Goal: Task Accomplishment & Management: Use online tool/utility

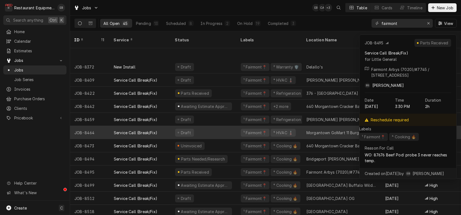
scroll to position [424, 0]
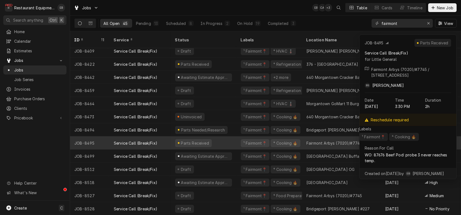
click at [328, 140] on div "Fairmont Arbys (7020)/#7745" at bounding box center [335, 143] width 56 height 6
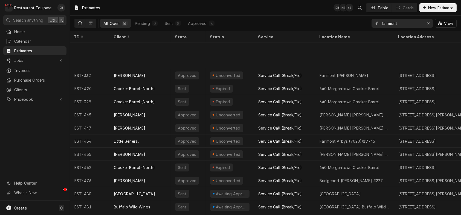
scroll to position [43, 0]
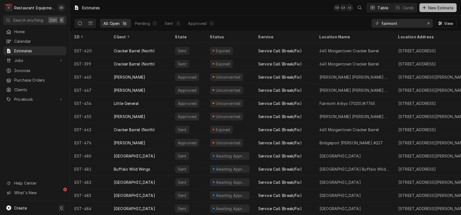
click at [423, 9] on icon "Dynamic Content Wrapper" at bounding box center [424, 8] width 3 height 4
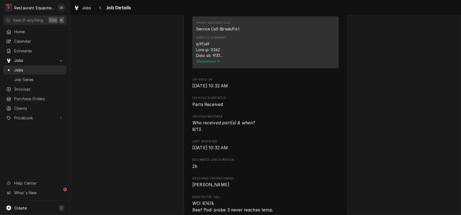
scroll to position [219, 0]
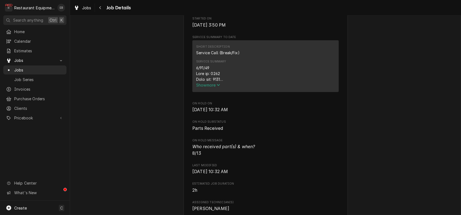
click at [196, 87] on span "Show more" at bounding box center [208, 85] width 24 height 5
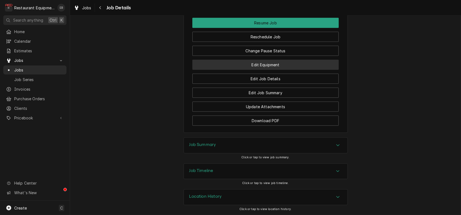
scroll to position [967, 0]
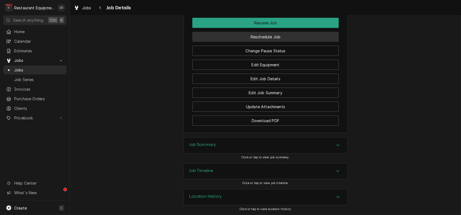
click at [279, 42] on button "Reschedule Job" at bounding box center [265, 37] width 146 height 10
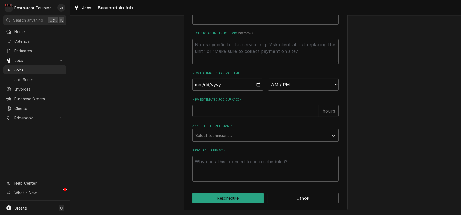
scroll to position [239, 0]
click at [257, 79] on input "Date" at bounding box center [227, 85] width 71 height 12
type textarea "x"
type input "2025-08-14"
click at [326, 79] on select "AM / PM 6:00 AM 6:15 AM 6:30 AM 6:45 AM 7:00 AM 7:15 AM 7:30 AM 7:45 AM 8:00 AM…" at bounding box center [303, 85] width 71 height 12
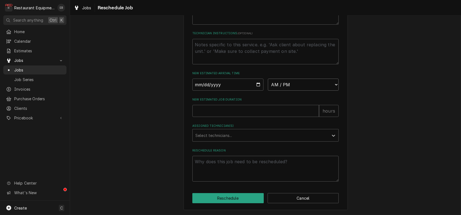
select select "15:30:00"
click at [268, 79] on select "AM / PM 6:00 AM 6:15 AM 6:30 AM 6:45 AM 7:00 AM 7:15 AM 7:30 AM 7:45 AM 8:00 AM…" at bounding box center [303, 85] width 71 height 12
type textarea "x"
click at [255, 132] on div "Assigned Technician(s)" at bounding box center [260, 135] width 131 height 10
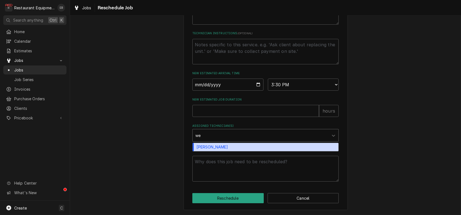
type input "wes"
click at [230, 145] on div "Wesley Fisher" at bounding box center [266, 147] width 146 height 8
type textarea "x"
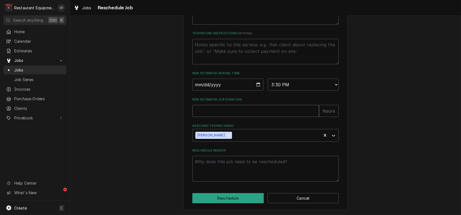
click at [242, 106] on input "New Estimated Job Duration" at bounding box center [255, 111] width 127 height 12
type textarea "x"
type input "2"
click at [236, 197] on button "Reschedule" at bounding box center [227, 198] width 71 height 10
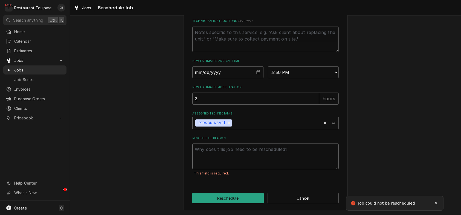
click at [234, 163] on textarea "Reschedule Reason" at bounding box center [265, 156] width 146 height 26
type textarea "x"
type textarea "p"
type textarea "x"
type textarea "pa"
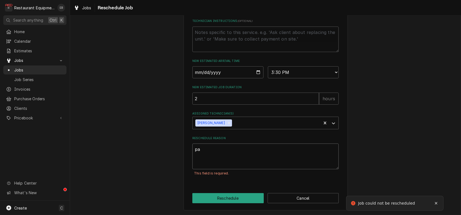
type textarea "x"
type textarea "par"
type textarea "x"
type textarea "part"
type textarea "x"
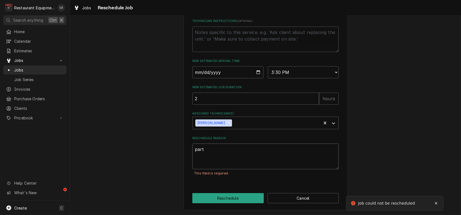
type textarea "parts"
type textarea "x"
type textarea "parts"
type textarea "x"
type textarea "parts r"
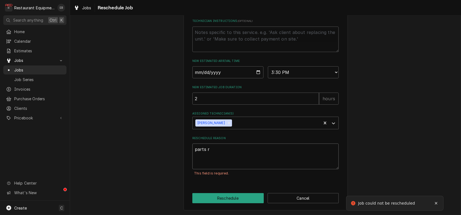
type textarea "x"
type textarea "parts re"
type textarea "x"
type textarea "parts rec"
type textarea "x"
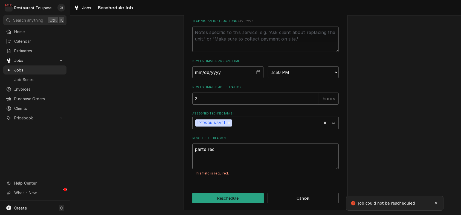
type textarea "parts rece"
type textarea "x"
type textarea "parts recei"
type textarea "x"
type textarea "parts receiv"
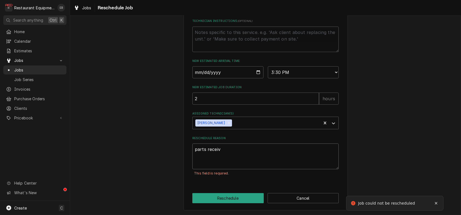
type textarea "x"
type textarea "parts receive"
type textarea "x"
type textarea "parts received"
type textarea "x"
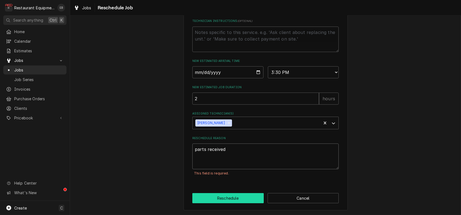
type textarea "parts received"
click at [228, 203] on button "Reschedule" at bounding box center [227, 198] width 71 height 10
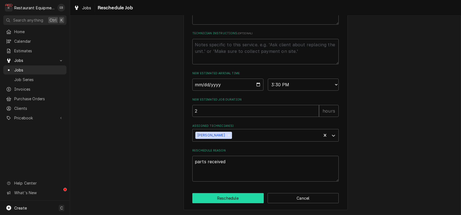
type textarea "x"
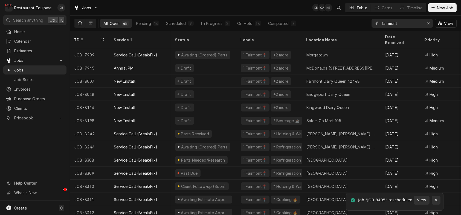
click at [434, 200] on icon "Notifications alt+T" at bounding box center [436, 200] width 4 height 4
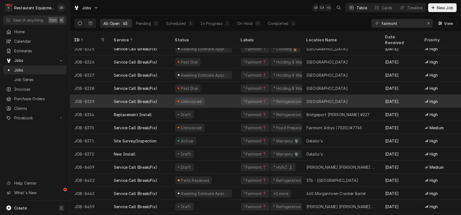
scroll to position [278, 0]
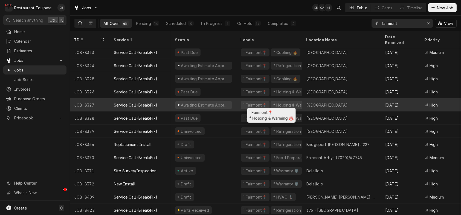
click at [242, 101] on div "¹ Fairmont📍 ⁴ Holding & Warming ♨️" at bounding box center [269, 104] width 66 height 13
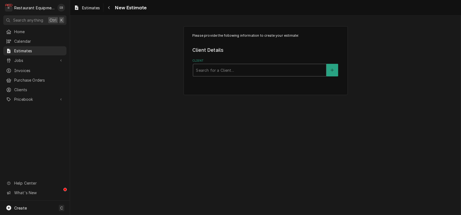
click at [249, 75] on div "Client" at bounding box center [260, 70] width 128 height 10
type input "canaan valley"
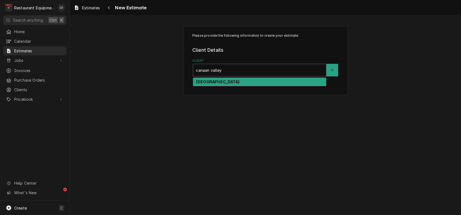
click at [259, 86] on div "[GEOGRAPHIC_DATA]" at bounding box center [259, 82] width 133 height 8
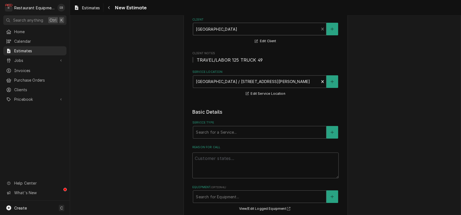
scroll to position [55, 0]
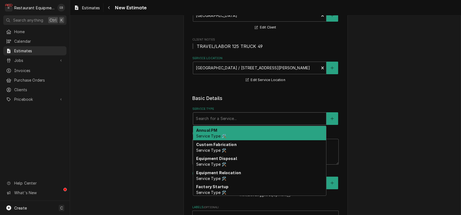
click at [260, 123] on div "Service Type" at bounding box center [260, 119] width 128 height 10
type textarea "x"
type input "b"
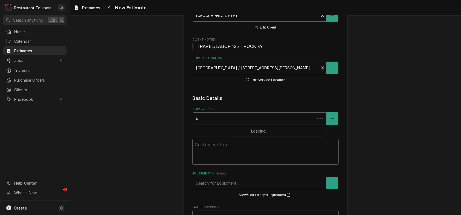
type textarea "x"
type input "br"
type textarea "x"
type input "bre"
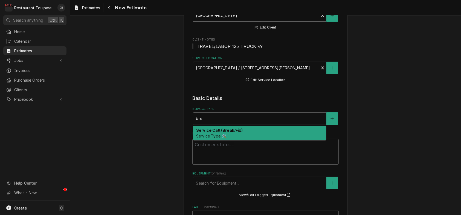
click at [253, 140] on div "Service Call (Break/Fix) Service Type 🛠️" at bounding box center [259, 133] width 133 height 14
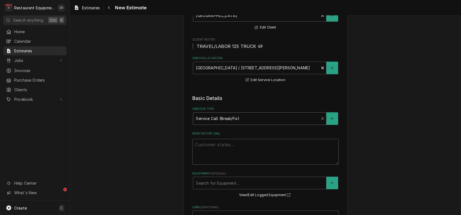
scroll to position [128, 0]
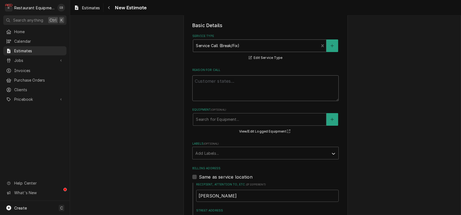
click at [227, 100] on textarea "Reason For Call" at bounding box center [265, 88] width 146 height 26
paste textarea "Bear Paw Building HATCO Display Case (Black Case) MN# GRSDS-41DHW SN# 207037054…"
type textarea "x"
type textarea "Bear Paw Building HATCO Display Case (Black Case) MN# GRSDS-41DHW SN# 207037054…"
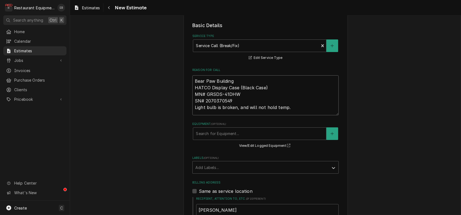
type textarea "x"
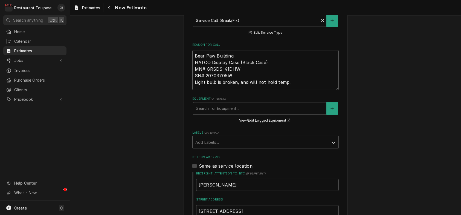
scroll to position [164, 0]
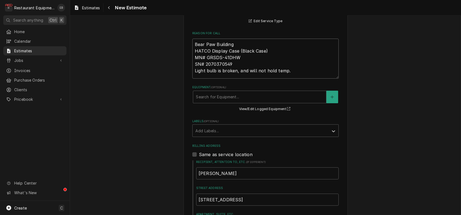
type textarea "Bear Paw Building HATCO Display Case (Black Case) MN# GRSDS-41DHW SN# 207037054…"
type textarea "x"
type textarea "Bear Paw Building HATCO Display Case (Black Case) MN# GRSDS-41DHW SN# 207037054…"
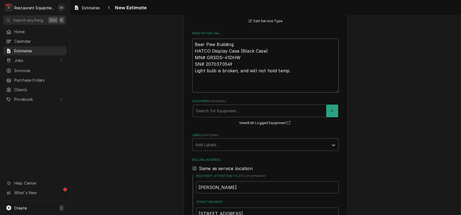
type textarea "x"
type textarea "Bear Paw Building HATCO Display Case (Black Case) MN# GRSDS-41DHW SN# 207037054…"
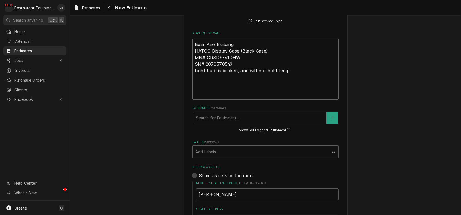
type textarea "x"
type textarea "Bear Paw Building HATCO Display Case (Black Case) MN# GRSDS-41DHW SN# 207037054…"
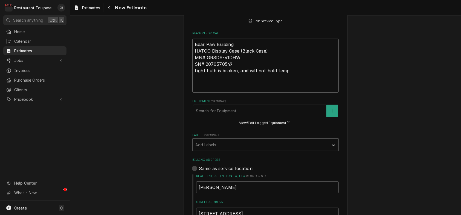
type textarea "x"
type textarea "Bear Paw Building HATCO Display Case (Black Case) MN# GRSDS-41DHW SN# 207037054…"
type textarea "x"
type textarea "Bear Paw Building HATCO Display Case (Black Case) MN# GRSDS-41DHW SN# 207037054…"
type textarea "x"
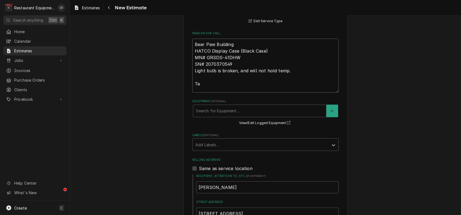
type textarea "Bear Paw Building HATCO Display Case (Black Case) MN# GRSDS-41DHW SN# 207037054…"
type textarea "x"
type textarea "Bear Paw Building HATCO Display Case (Black Case) MN# GRSDS-41DHW SN# 207037054…"
type textarea "x"
type textarea "Bear Paw Building HATCO Display Case (Black Case) MN# GRSDS-41DHW SN# 207037054…"
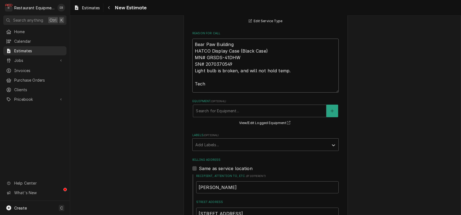
type textarea "x"
type textarea "Bear Paw Building HATCO Display Case (Black Case) MN# GRSDS-41DHW SN# 207037054…"
type textarea "x"
type textarea "Bear Paw Building HATCO Display Case (Black Case) MN# GRSDS-41DHW SN# 207037054…"
type textarea "x"
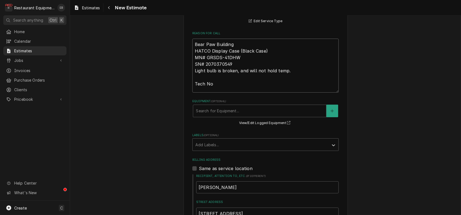
type textarea "Bear Paw Building HATCO Display Case (Black Case) MN# GRSDS-41DHW SN# 207037054…"
type textarea "x"
type textarea "Bear Paw Building HATCO Display Case (Black Case) MN# GRSDS-41DHW SN# 207037054…"
type textarea "x"
type textarea "Bear Paw Building HATCO Display Case (Black Case) MN# GRSDS-41DHW SN# 207037054…"
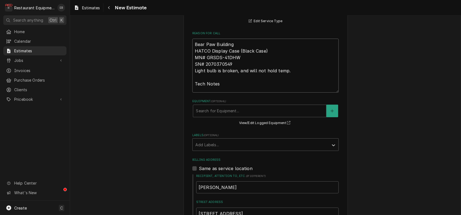
type textarea "x"
type textarea "Bear Paw Building HATCO Display Case (Black Case) MN# GRSDS-41DHW SN# 207037054…"
type textarea "x"
type textarea "Bear Paw Building HATCO Display Case (Black Case) MN# GRSDS-41DHW SN# 207037054…"
type textarea "x"
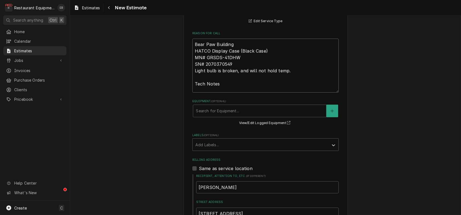
type textarea "Bear Paw Building HATCO Display Case (Black Case) MN# GRSDS-41DHW SN# 207037054…"
type textarea "x"
type textarea "Bear Paw Building HATCO Display Case (Black Case) MN# GRSDS-41DHW SN# 207037054…"
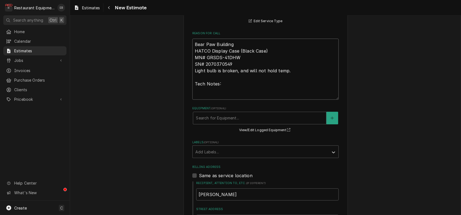
paste textarea "[DATE] Time in [DATE] Time out 1515 Truck 302 Hatch warmer black bear paw Went …"
type textarea "x"
type textarea "Bear Paw Building HATCO Display Case (Black Case) MN# GRSDS-41DHW SN# 207037054…"
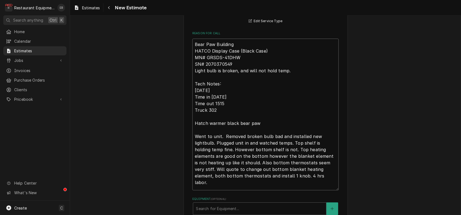
type textarea "x"
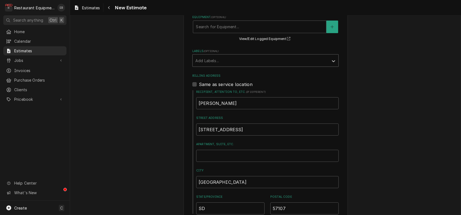
scroll to position [347, 0]
type textarea "Bear Paw Building HATCO Display Case (Black Case) MN# GRSDS-41DHW SN# 207037054…"
click at [245, 65] on div "Labels" at bounding box center [260, 60] width 131 height 10
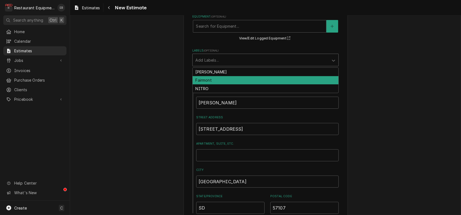
click at [216, 85] on div "Fairmont" at bounding box center [266, 80] width 146 height 8
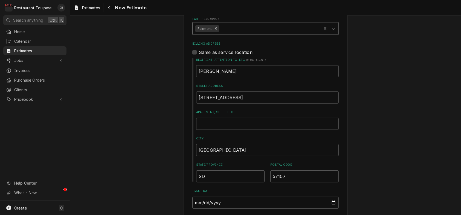
type textarea "x"
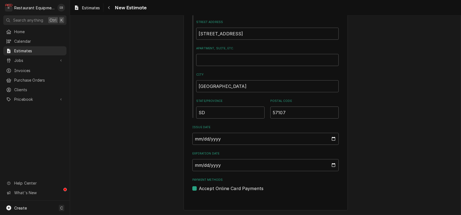
scroll to position [501, 0]
click at [337, 159] on input "Expiration Date" at bounding box center [265, 165] width 146 height 12
type input "2025-08-18"
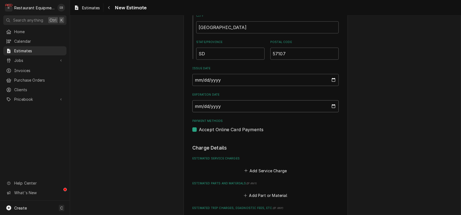
type textarea "x"
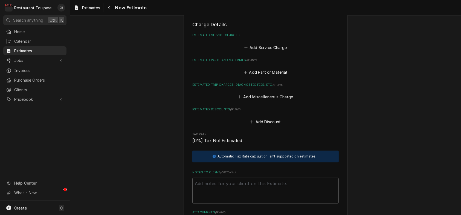
scroll to position [628, 0]
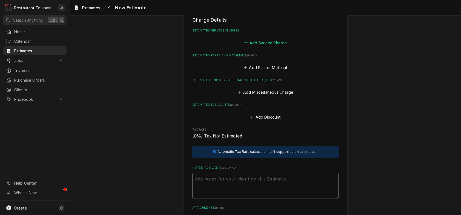
click at [262, 47] on button "Add Service Charge" at bounding box center [265, 43] width 44 height 8
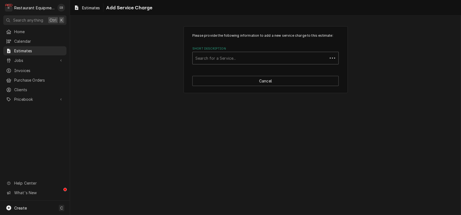
click at [271, 63] on div "Short Description" at bounding box center [259, 58] width 129 height 10
type input "labor"
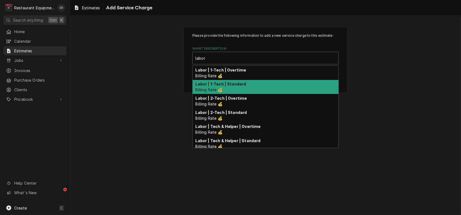
click at [266, 94] on div "Labor | 1-Tech | Standard Billing Rate 💰" at bounding box center [266, 87] width 146 height 14
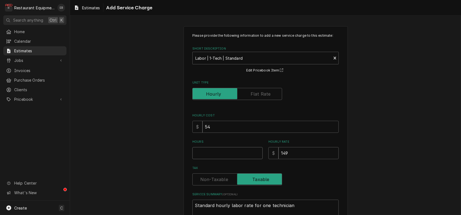
click at [217, 159] on input "Hours" at bounding box center [227, 153] width 70 height 12
type textarea "x"
type input "5"
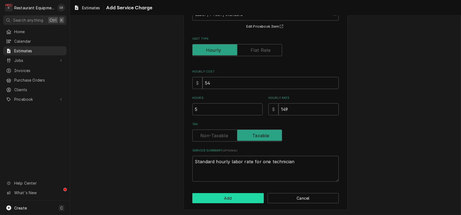
click at [243, 199] on button "Add" at bounding box center [227, 198] width 71 height 10
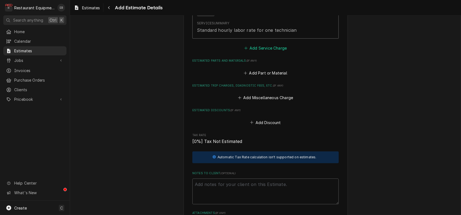
scroll to position [712, 0]
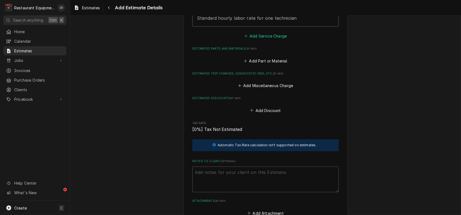
click at [276, 40] on button "Add Service Charge" at bounding box center [265, 36] width 44 height 8
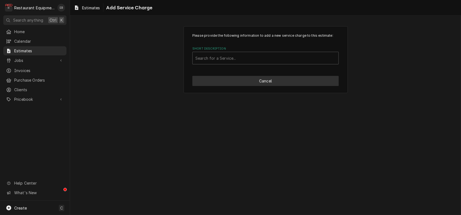
click at [266, 86] on button "Cancel" at bounding box center [265, 81] width 146 height 10
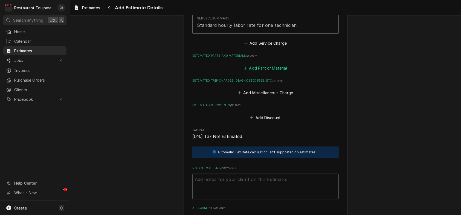
type textarea "x"
click at [269, 72] on button "Add Part or Material" at bounding box center [265, 68] width 45 height 8
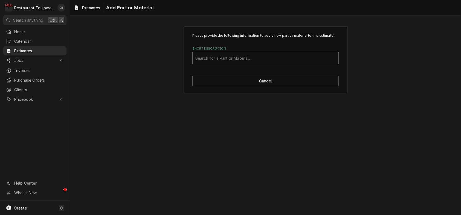
click at [252, 63] on div "Short Description" at bounding box center [265, 58] width 140 height 10
drag, startPoint x: 252, startPoint y: 68, endPoint x: 200, endPoint y: 148, distance: 95.0
click at [200, 148] on div "Please provide the following information to add a new part or material to this …" at bounding box center [265, 115] width 391 height 199
click at [240, 63] on div "Short Description" at bounding box center [265, 58] width 140 height 10
type input "02.16.039.00"
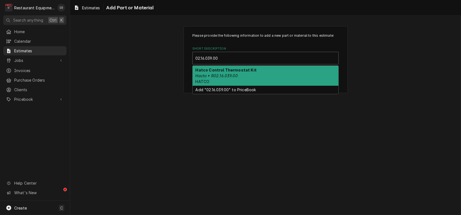
click at [243, 86] on div "Hatco Control Thermostat Kit Hacto • R02.16.039.00 HATCO" at bounding box center [266, 76] width 146 height 20
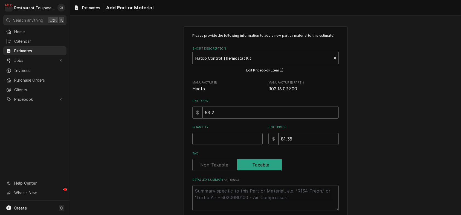
click at [215, 145] on input "Quantity" at bounding box center [227, 139] width 70 height 12
type textarea "x"
type input "2"
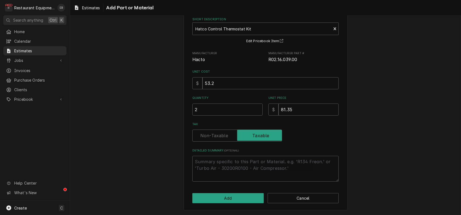
scroll to position [59, 0]
click at [224, 195] on button "Add" at bounding box center [227, 198] width 71 height 10
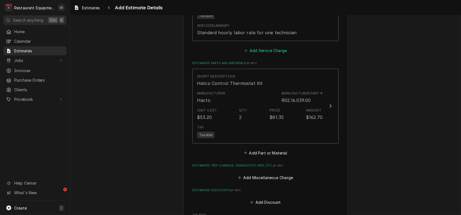
type textarea "x"
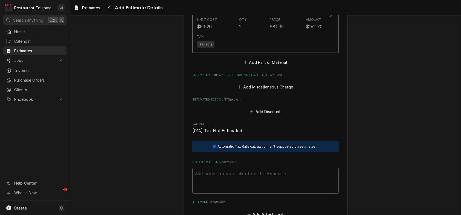
scroll to position [789, 0]
click at [270, 65] on button "Add Part or Material" at bounding box center [265, 61] width 45 height 8
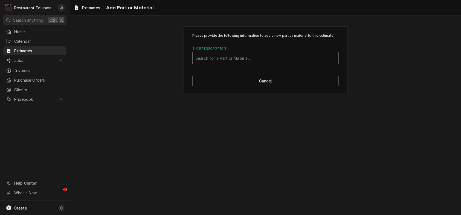
click at [236, 63] on div "Short Description" at bounding box center [265, 58] width 140 height 10
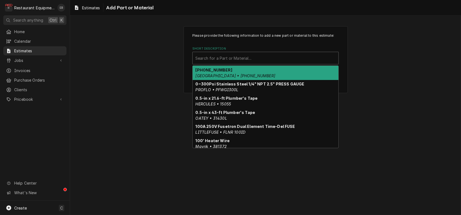
click at [262, 63] on div "Short Description" at bounding box center [265, 58] width 140 height 10
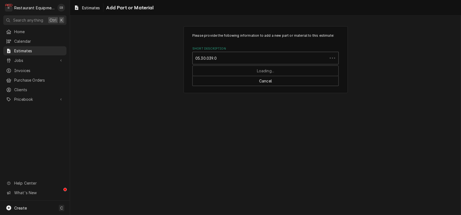
type input "05.30.039.00"
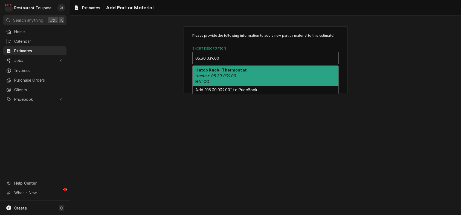
click at [264, 86] on div "Hatco Knob- Thermostat Hacto • 05.30.039.00 HATCO" at bounding box center [266, 76] width 146 height 20
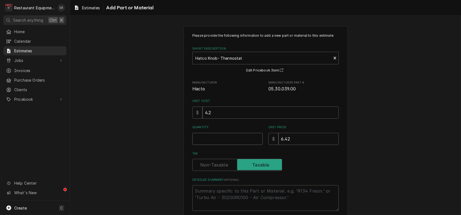
click at [229, 145] on input "Quantity" at bounding box center [227, 139] width 70 height 12
type textarea "x"
type input "1"
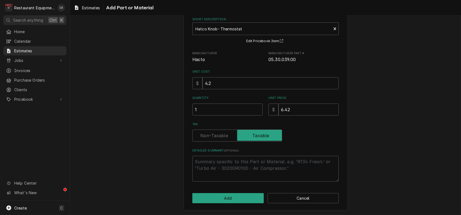
scroll to position [59, 0]
click at [243, 196] on button "Add" at bounding box center [227, 198] width 71 height 10
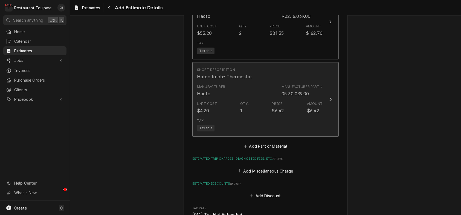
type textarea "x"
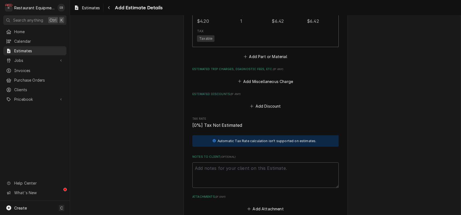
scroll to position [873, 0]
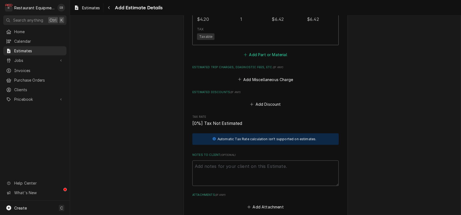
click at [272, 59] on button "Add Part or Material" at bounding box center [265, 55] width 45 height 8
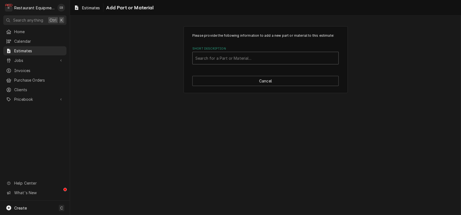
click at [240, 63] on div "Short Description" at bounding box center [265, 58] width 140 height 10
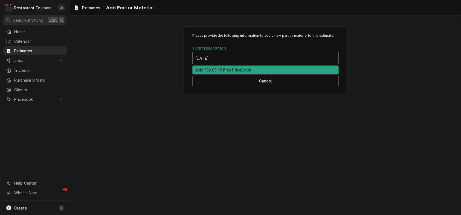
type input "02.05.451"
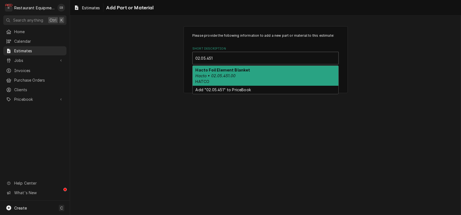
click at [254, 84] on div "Hacto Foil Element Blanket Hacto • 02.05.451.00 HATCO" at bounding box center [266, 76] width 146 height 20
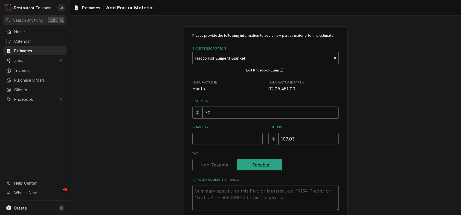
click at [229, 145] on input "Quantity" at bounding box center [227, 139] width 70 height 12
type textarea "x"
type input "1"
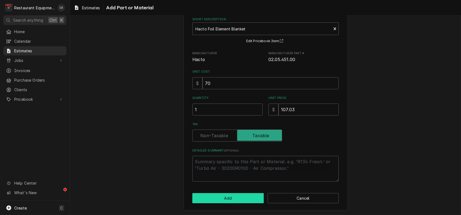
click at [241, 198] on button "Add" at bounding box center [227, 198] width 71 height 10
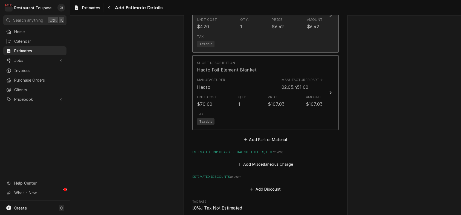
type textarea "x"
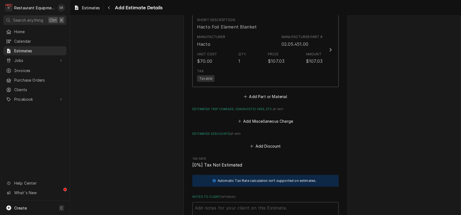
scroll to position [957, 0]
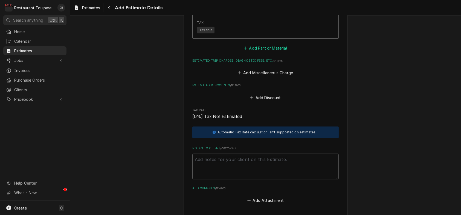
click at [255, 52] on button "Add Part or Material" at bounding box center [265, 48] width 45 height 8
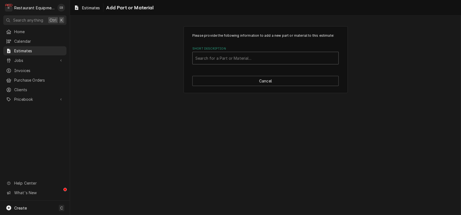
click at [235, 63] on div "Short Description" at bounding box center [265, 58] width 140 height 10
type input "S"
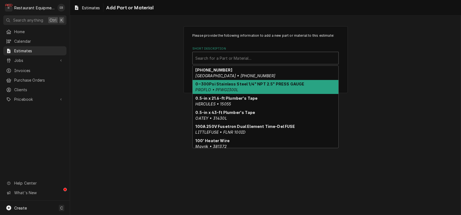
click at [380, 98] on div "Please provide the following information to add a new part or material to this …" at bounding box center [265, 59] width 391 height 76
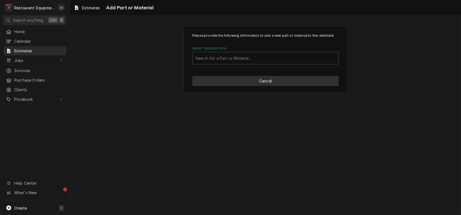
click at [287, 86] on button "Cancel" at bounding box center [265, 81] width 146 height 10
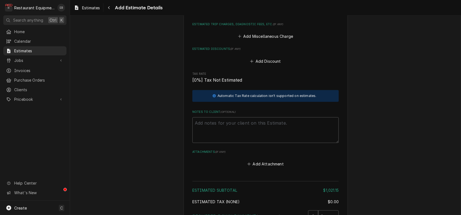
type textarea "x"
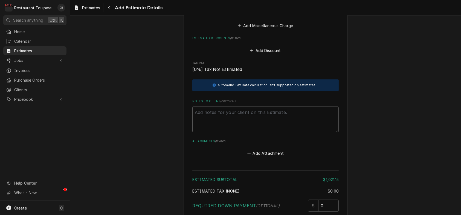
scroll to position [1005, 0]
click at [272, 29] on button "Add Miscellaneous Charge" at bounding box center [265, 26] width 57 height 8
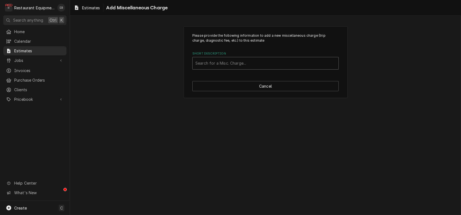
click at [238, 68] on div "Short Description" at bounding box center [265, 63] width 140 height 10
type input "Shipping"
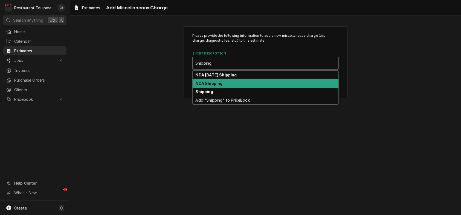
click at [220, 86] on strong "NDA Shipping" at bounding box center [209, 83] width 27 height 5
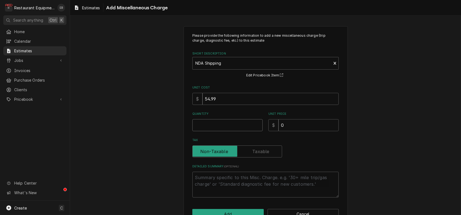
click at [225, 131] on input "Quantity" at bounding box center [227, 125] width 70 height 12
type textarea "x"
type input "1"
type textarea "x"
type input "1"
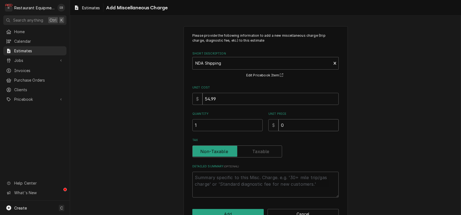
click at [309, 131] on input "0" at bounding box center [309, 125] width 60 height 12
type textarea "x"
type input "8"
type textarea "x"
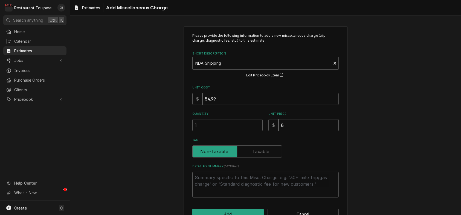
type input "84"
type textarea "x"
type input "84.0"
type textarea "x"
type input "84.08"
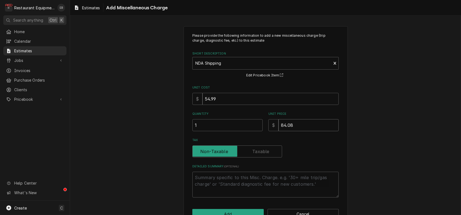
type textarea "x"
type input "84.08"
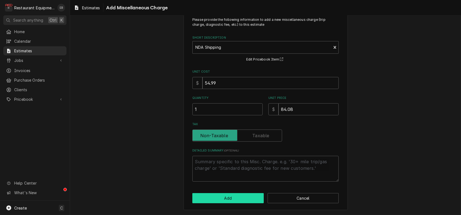
click at [219, 197] on button "Add" at bounding box center [227, 198] width 71 height 10
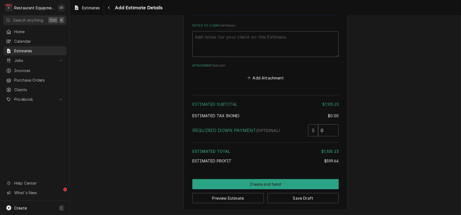
scroll to position [1272, 0]
click at [310, 200] on button "Save Draft" at bounding box center [303, 198] width 71 height 10
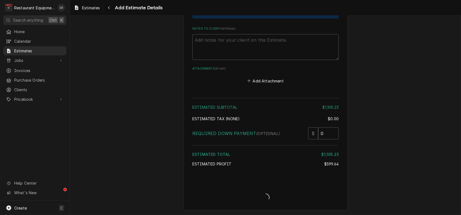
scroll to position [1269, 0]
type textarea "x"
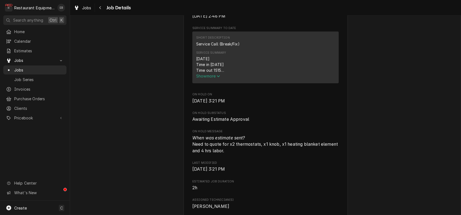
scroll to position [219, 0]
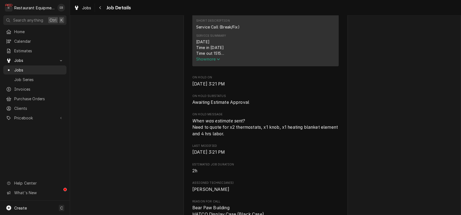
click at [217, 61] on icon "Service Summary" at bounding box center [218, 59] width 3 height 4
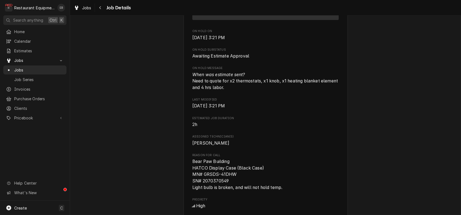
scroll to position [401, 0]
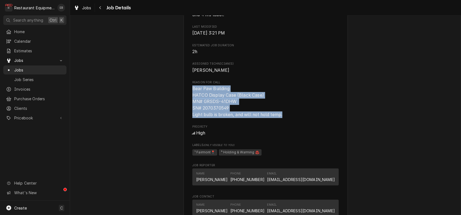
drag, startPoint x: 189, startPoint y: 157, endPoint x: 288, endPoint y: 189, distance: 103.7
click at [288, 189] on div "Roopairs Job ID JOB-8327 Date Received Jul 29, 2025 Service Type Service Call (…" at bounding box center [265, 5] width 146 height 666
copy span "Bear Paw Building HATCO Display Case (Black Case) MN# GRSDS-41DHW SN# 207037054…"
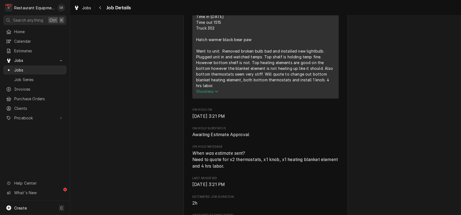
scroll to position [237, 0]
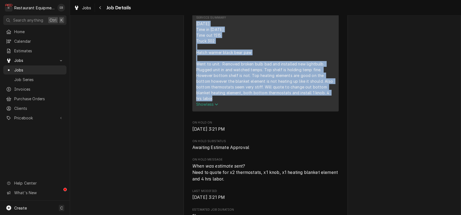
drag, startPoint x: 192, startPoint y: 67, endPoint x: 230, endPoint y: 142, distance: 84.3
click at [230, 101] on div "8/14/25 Time in 1415 Time out 1515 Truck 302 Hatch warmer black bear paw Went t…" at bounding box center [265, 61] width 139 height 80
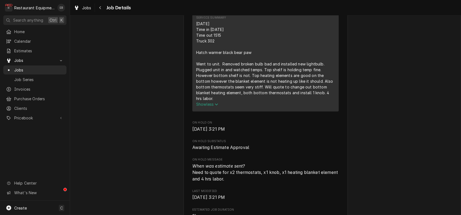
drag, startPoint x: 230, startPoint y: 129, endPoint x: 195, endPoint y: 55, distance: 82.1
click at [196, 54] on div "Service Summary 8/14/25 Time in 1415 Time out 1515 Truck 302 Hatch warmer black…" at bounding box center [265, 61] width 139 height 95
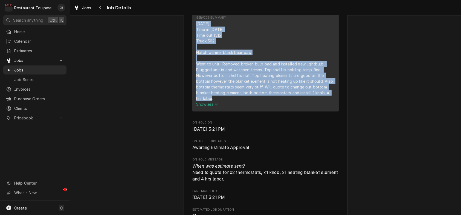
drag, startPoint x: 192, startPoint y: 67, endPoint x: 206, endPoint y: 146, distance: 81.0
click at [206, 101] on div "8/14/25 Time in 1415 Time out 1515 Truck 302 Hatch warmer black bear paw Went t…" at bounding box center [265, 61] width 139 height 80
copy div "8/14/25 Time in 1415 Time out 1515 Truck 302 Hatch warmer black bear paw Went t…"
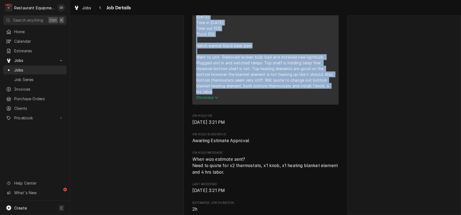
scroll to position [255, 0]
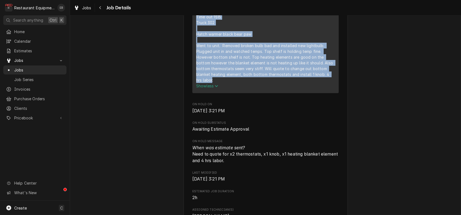
click at [365, 54] on div "Awaiting Estimate Approval Canaan Valley Resort Canaan Valley Resort / 230 Main…" at bounding box center [265, 190] width 391 height 849
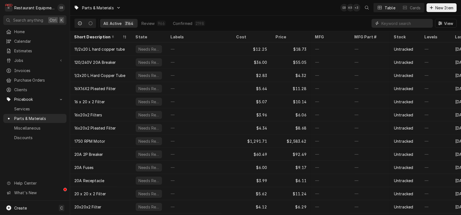
click at [394, 26] on input "Dynamic Content Wrapper" at bounding box center [406, 23] width 49 height 9
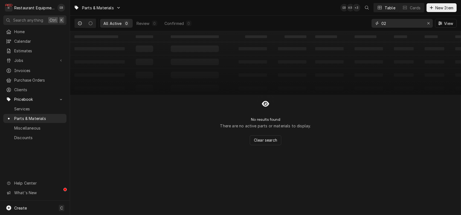
type input "0"
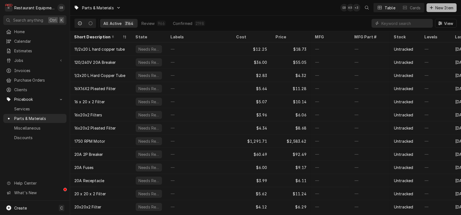
click at [449, 7] on span "New Item" at bounding box center [444, 8] width 20 height 6
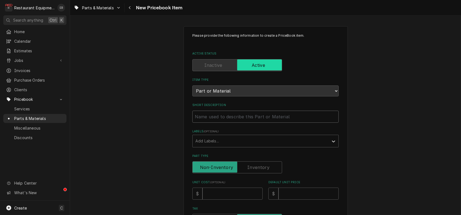
click at [245, 123] on input "Short Description" at bounding box center [265, 117] width 146 height 12
click at [224, 146] on div "Labels" at bounding box center [260, 141] width 131 height 10
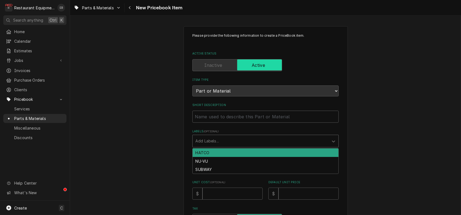
click at [205, 157] on div "HATCO" at bounding box center [266, 152] width 146 height 8
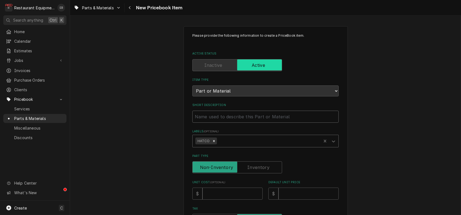
click at [215, 123] on input "Short Description" at bounding box center [265, 117] width 146 height 12
type textarea "x"
type input "H"
type textarea "x"
type input "Ha"
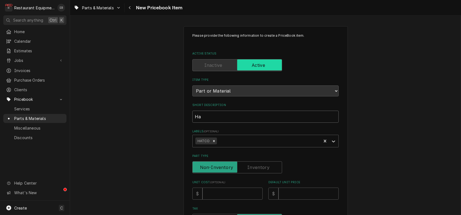
type textarea "x"
type input "Hat"
type textarea "x"
type input "Hatc"
type textarea "x"
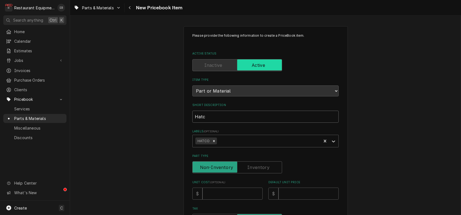
type input "Hatco"
type textarea "x"
type input "Hatco"
type textarea "x"
type input "Hatco c"
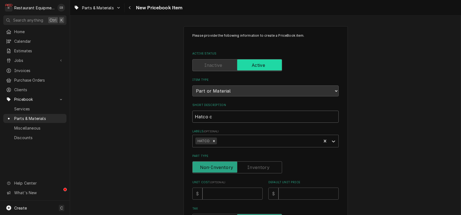
type textarea "x"
type input "Hatco"
type textarea "x"
type input "Hatco C"
type textarea "x"
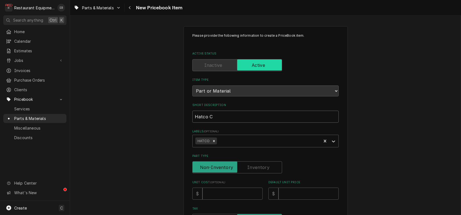
type input "Hatco Co"
type textarea "x"
type input "Hatco Con"
type textarea "x"
type input "Hatco Cont"
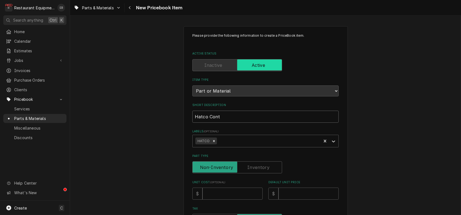
type textarea "x"
type input "Hatco Contr"
type textarea "x"
type input "Hatco Contro"
type textarea "x"
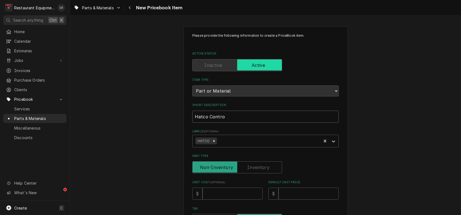
type input "Hatco Control"
type textarea "x"
type input "Hatco Control"
type textarea "x"
type input "Hatco Control T"
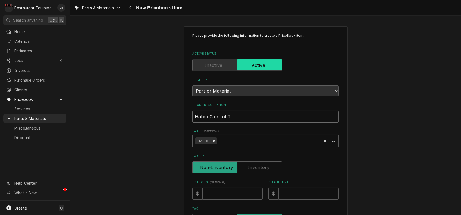
type textarea "x"
type input "Hatco Control Th"
type textarea "x"
type input "Hatco Control The"
type textarea "x"
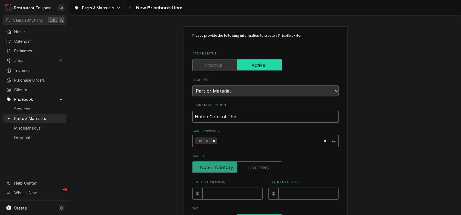
type input "Hatco Control Ther"
type textarea "x"
type input "Hatco Control Therm"
type textarea "x"
type input "Hatco Control Thermo"
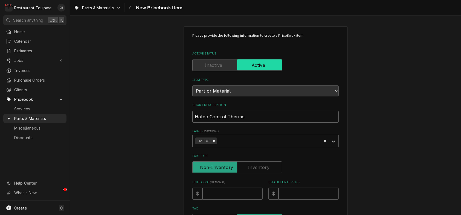
type textarea "x"
type input "Hatco Control Thermos"
type textarea "x"
type input "Hatco Control Thermost"
type textarea "x"
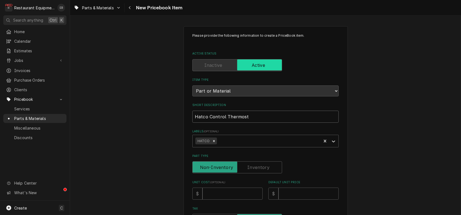
type input "Hatco Control Thermosta"
type textarea "x"
type input "Hatco Control Thermostat"
type textarea "x"
type input "Hatco Control Thermostat"
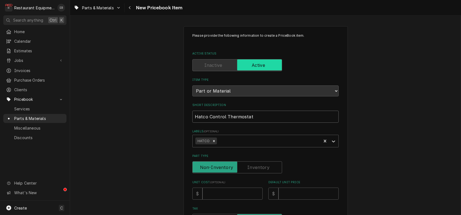
type textarea "x"
type input "Hatco Control Thermostat K"
type textarea "x"
type input "Hatco Control Thermostat Ki"
type textarea "x"
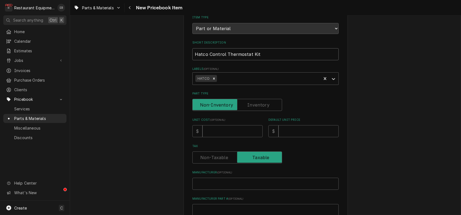
scroll to position [73, 0]
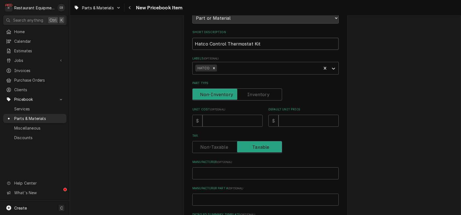
type input "Hatco Control Thermostat Kit"
type textarea "x"
type input "0.5"
click at [259, 127] on input "0.5" at bounding box center [233, 121] width 60 height 12
type textarea "x"
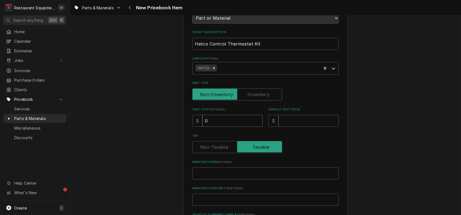
type input "0"
click at [259, 127] on input "0" at bounding box center [233, 121] width 60 height 12
type textarea "x"
type input "5"
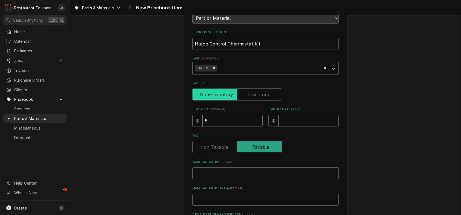
type textarea "x"
type input "53"
type textarea "x"
type input "53.2"
type textarea "x"
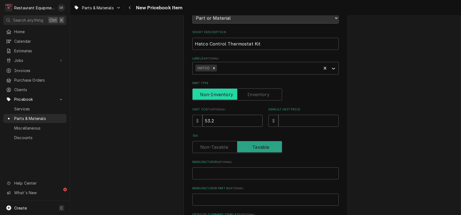
type input "53.29"
type textarea "x"
type input "53.2"
type textarea "x"
type input "53.20"
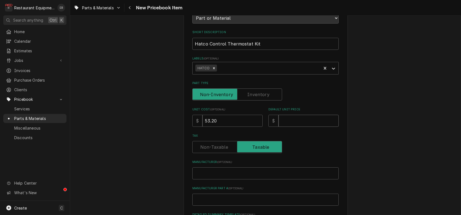
click at [307, 127] on input "Default Unit Price" at bounding box center [309, 121] width 60 height 12
type textarea "x"
type input "7"
type textarea "x"
type input "76"
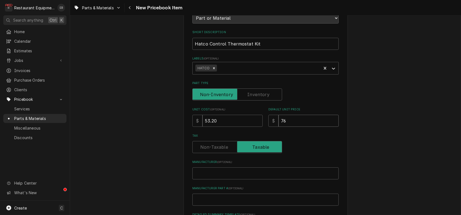
type textarea "x"
type input "7"
type textarea "x"
type input "8"
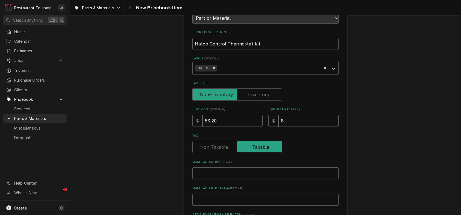
type textarea "x"
type input "81"
type textarea "x"
type input "81.3"
type textarea "x"
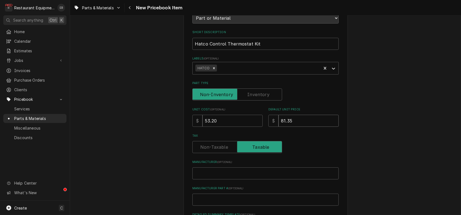
type input "81.35"
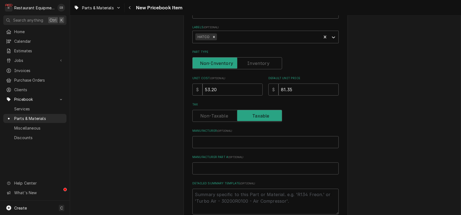
scroll to position [128, 0]
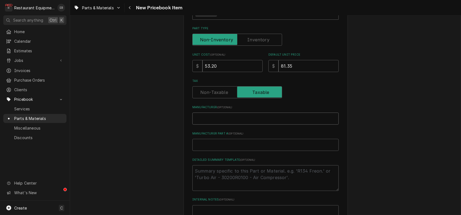
click at [244, 125] on input "Manufacturer ( optional )" at bounding box center [265, 118] width 146 height 12
type textarea "x"
type input "H"
type textarea "x"
type input "Ha"
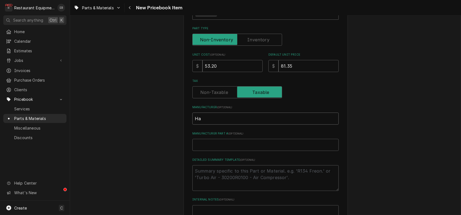
type textarea "x"
type input "Hac"
type textarea "x"
type input "Hact"
type textarea "x"
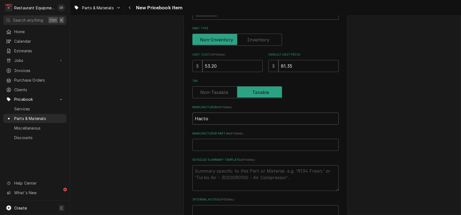
type input "Hacto"
click at [250, 151] on input "Manufacturer Part # ( optional )" at bounding box center [265, 145] width 146 height 12
paste input "R02.16.039.00"
type textarea "x"
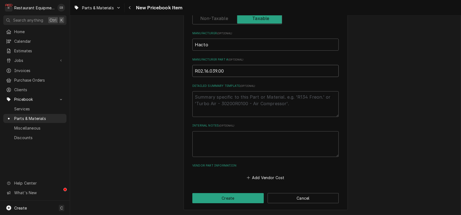
scroll to position [244, 0]
type input "R02.16.039.00"
click at [274, 174] on button "Add Vendor Cost" at bounding box center [266, 178] width 40 height 8
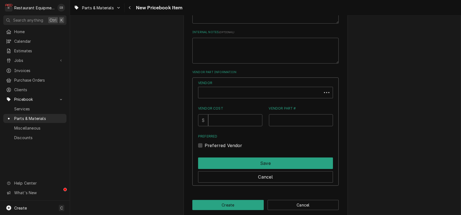
scroll to position [335, 0]
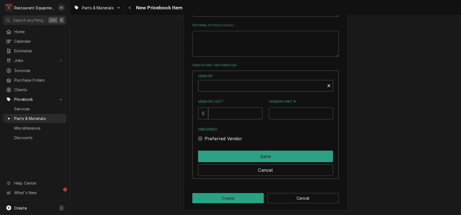
type textarea "x"
click at [245, 93] on div "Vendor" at bounding box center [261, 87] width 121 height 13
type input "parts town"
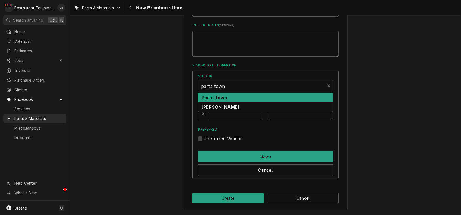
click at [269, 102] on div "Parts Town" at bounding box center [265, 98] width 134 height 10
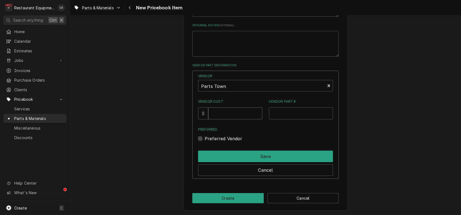
click at [252, 119] on input "Vendor Cost" at bounding box center [235, 113] width 54 height 12
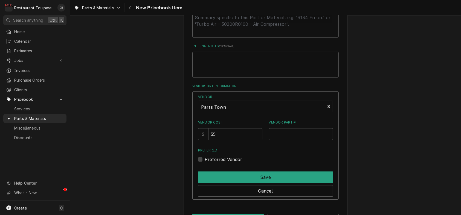
scroll to position [299, 0]
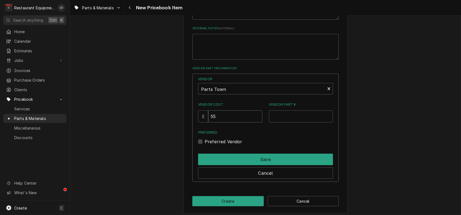
click at [233, 122] on input "55" at bounding box center [235, 116] width 54 height 12
type input "53.20"
click at [301, 122] on input "Vendor Part #" at bounding box center [301, 116] width 64 height 12
paste input "R02.16.039.00"
click at [272, 122] on input "R02.16.039.00" at bounding box center [301, 116] width 64 height 12
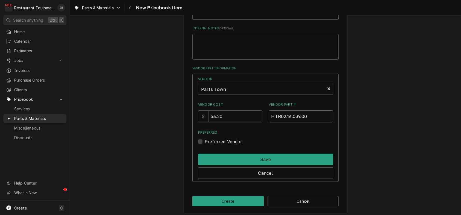
type input "HTR02.16.039.00"
click at [205, 145] on label "Preferred Vendor" at bounding box center [224, 141] width 38 height 7
click at [205, 150] on input "Preferred" at bounding box center [272, 144] width 135 height 12
checkbox input "true"
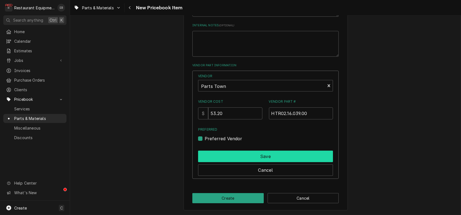
click at [272, 151] on button "Save" at bounding box center [265, 156] width 135 height 11
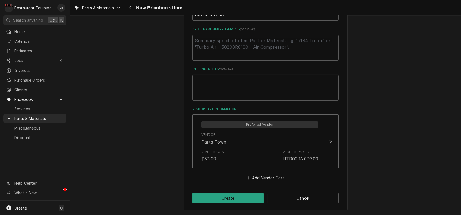
scroll to position [306, 0]
click at [246, 198] on button "Create" at bounding box center [227, 198] width 71 height 10
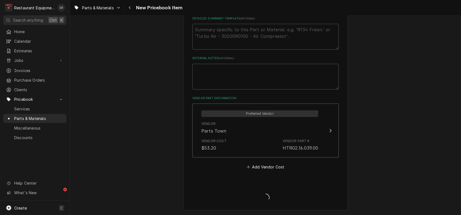
type textarea "x"
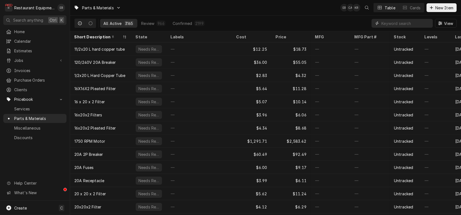
click at [403, 24] on input "Dynamic Content Wrapper" at bounding box center [406, 23] width 49 height 9
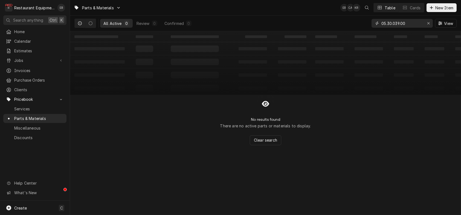
type input "05.30.039.00"
click at [424, 25] on button "Erase input" at bounding box center [428, 23] width 9 height 9
click at [434, 6] on span "New Item" at bounding box center [444, 8] width 20 height 6
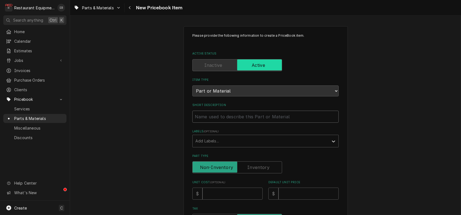
click at [244, 123] on input "Short Description" at bounding box center [265, 117] width 146 height 12
type textarea "x"
type input "H"
type textarea "x"
type input "Ha"
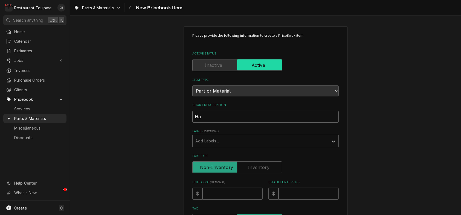
type textarea "x"
type input "Hac"
type textarea "x"
type input "Hact"
type textarea "x"
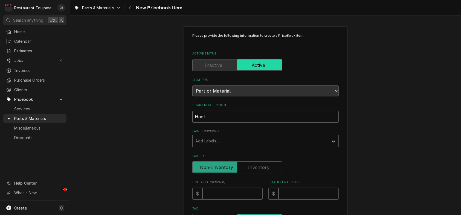
type input "Hacto"
type textarea "x"
type input "Hact"
type textarea "x"
type input "Hac"
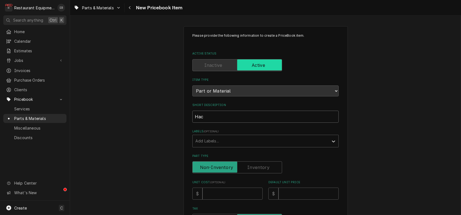
type textarea "x"
type input "Ha"
type textarea "x"
type input "Hat"
type textarea "x"
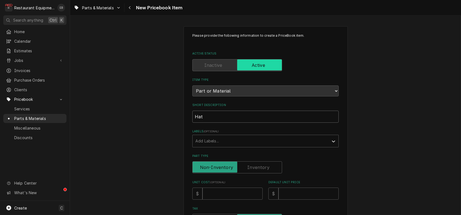
type input "Hatc"
type textarea "x"
type input "Hatco"
type textarea "x"
type input "Hatco"
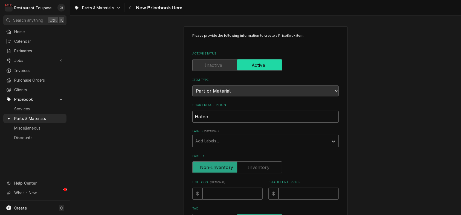
type textarea "x"
type input "Hatco K"
type textarea "x"
type input "Hatco Kn"
type textarea "x"
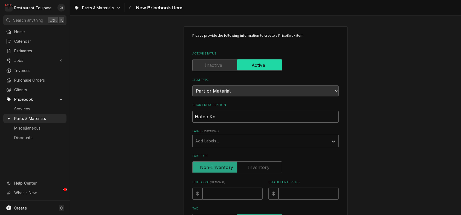
type input "Hatco Kno"
type textarea "x"
type input "Hatco Knob"
type textarea "x"
type input "Hatco Knob"
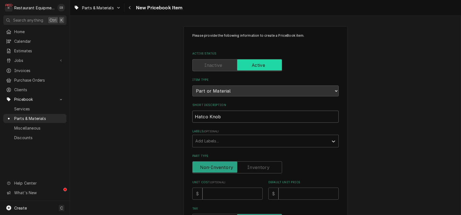
type textarea "x"
type input "Hatco Knob"
type textarea "x"
type input "Hatco Knob-"
type textarea "x"
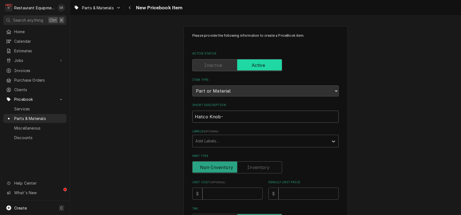
type input "Hatco Knob-"
type textarea "x"
type input "Hatco Knob- T"
type textarea "x"
type input "Hatco Knob- Th"
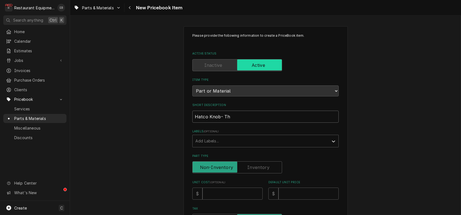
type textarea "x"
type input "Hatco Knob- The"
type textarea "x"
type input "Hatco Knob- Ther"
type textarea "x"
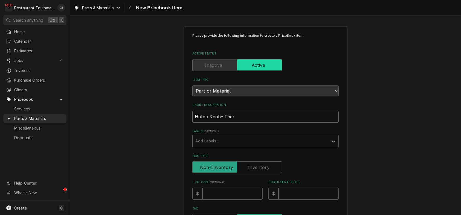
type input "Hatco Knob- Therm"
type textarea "x"
type input "Hatco Knob- Thermo"
type textarea "x"
type input "Hatco Knob- Thermoi"
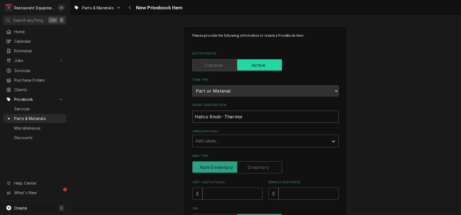
type textarea "x"
type input "Hatco Knob- Thermois"
type textarea "x"
type input "Hatco Knob- Thermoist"
type textarea "x"
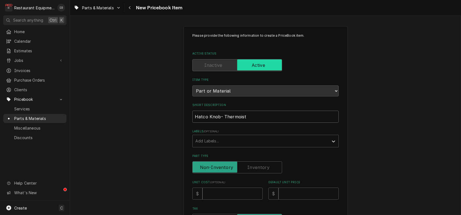
type input "Hatco Knob- Thermoista"
type textarea "x"
type input "Hatco Knob- Thermoistat"
click at [239, 123] on input "Hatco Knob- Thermoistat" at bounding box center [265, 117] width 146 height 12
type textarea "x"
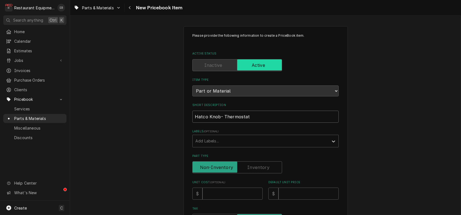
type input "Hatco Knob- Thermostat"
click at [242, 134] on label "Labels ( optional )" at bounding box center [265, 131] width 146 height 4
click at [217, 146] on div "Labels" at bounding box center [260, 141] width 131 height 10
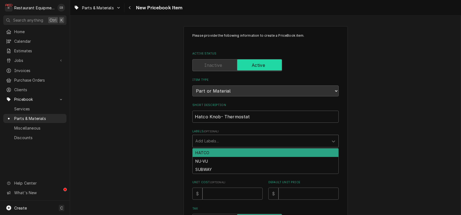
click at [215, 157] on div "HATCO" at bounding box center [266, 152] width 146 height 8
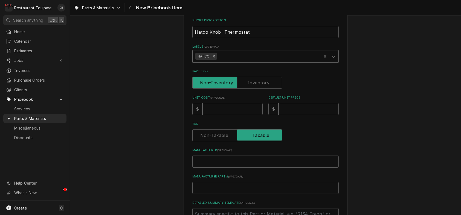
scroll to position [109, 0]
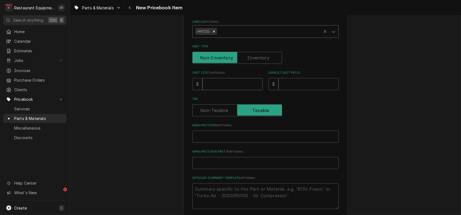
click at [224, 90] on input "Unit Cost ( optional )" at bounding box center [233, 84] width 60 height 12
type textarea "x"
type input "4"
type textarea "x"
type input "4.3"
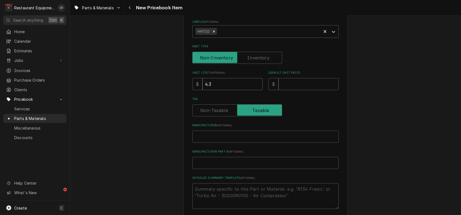
type textarea "x"
type input "4.30"
type textarea "x"
type input "4.3"
type textarea "x"
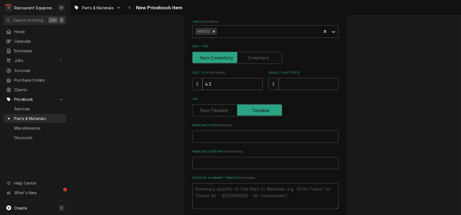
type input "4"
type textarea "x"
type input "4.2"
type textarea "x"
type input "4.20"
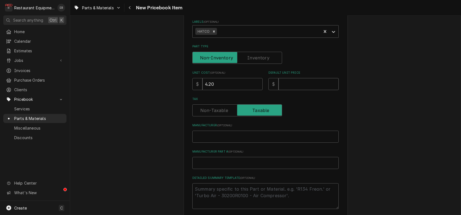
click at [293, 90] on input "Default Unit Price" at bounding box center [309, 84] width 60 height 12
type textarea "x"
type input "6"
type textarea "x"
type input "6.4"
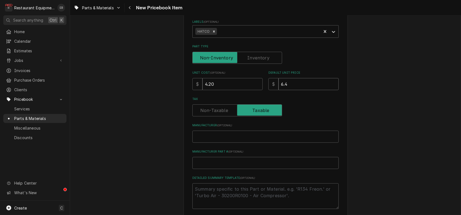
type textarea "x"
type input "6.43"
type textarea "x"
type input "6.4"
type textarea "x"
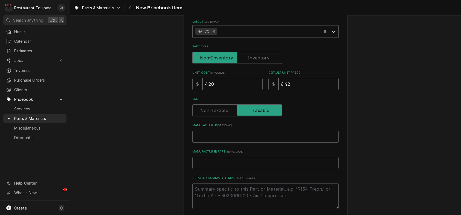
type input "6.42"
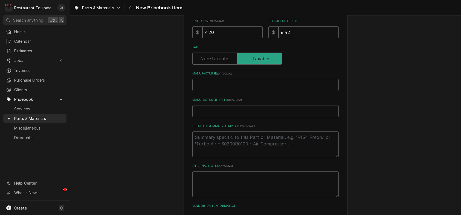
scroll to position [164, 0]
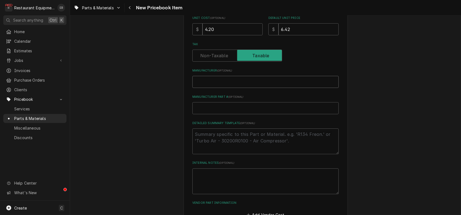
click at [244, 88] on input "Manufacturer ( optional )" at bounding box center [265, 82] width 146 height 12
type textarea "x"
type input "H"
type textarea "x"
type input "Ha"
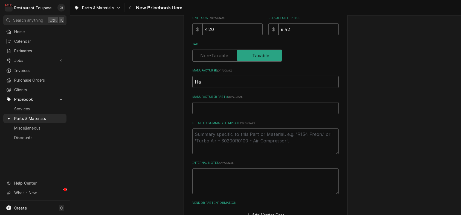
type textarea "x"
type input "Hac"
type textarea "x"
type input "Hact"
type textarea "x"
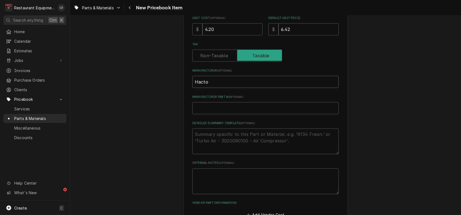
type input "Hacto"
click at [240, 114] on input "Manufacturer Part # ( optional )" at bounding box center [265, 108] width 146 height 12
drag, startPoint x: 240, startPoint y: 140, endPoint x: 212, endPoint y: 135, distance: 27.8
click at [220, 114] on input "Manufacturer Part # ( optional )" at bounding box center [265, 108] width 146 height 12
paste input "05.30.039.00"
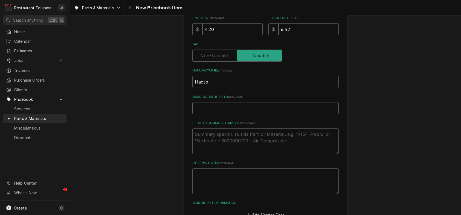
type textarea "x"
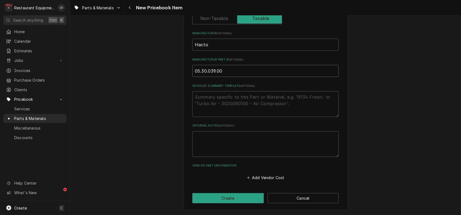
scroll to position [244, 0]
type input "05.30.039.00"
click at [262, 178] on button "Add Vendor Cost" at bounding box center [266, 178] width 40 height 8
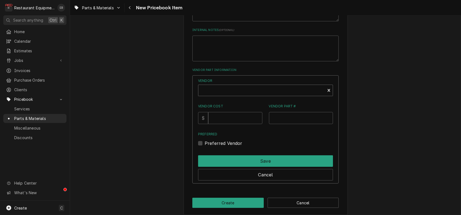
scroll to position [299, 0]
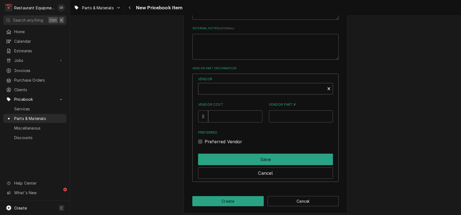
click at [243, 97] on div "Vendor" at bounding box center [261, 90] width 121 height 13
type textarea "x"
click at [218, 95] on input "partsa town" at bounding box center [215, 89] width 28 height 12
type input "parts town"
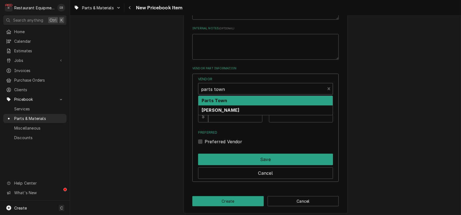
click at [247, 105] on div "Parts Town" at bounding box center [265, 101] width 134 height 10
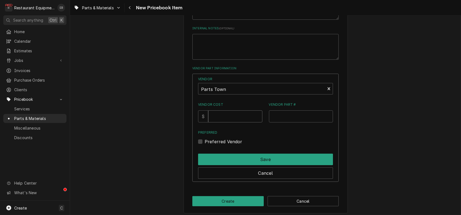
click at [239, 122] on input "Vendor Cost" at bounding box center [235, 116] width 54 height 12
type input "4.2"
click at [288, 122] on input "Vendor Part #" at bounding box center [301, 116] width 64 height 12
paste input "05.30.039.00"
click at [272, 122] on input "05.30.039.00" at bounding box center [301, 116] width 64 height 12
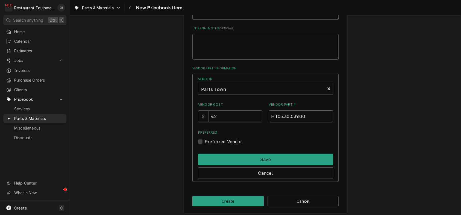
type input "HT05.30.039.00"
click at [205, 145] on label "Preferred Vendor" at bounding box center [224, 141] width 38 height 7
click at [205, 150] on input "Preferred" at bounding box center [272, 144] width 135 height 12
checkbox input "true"
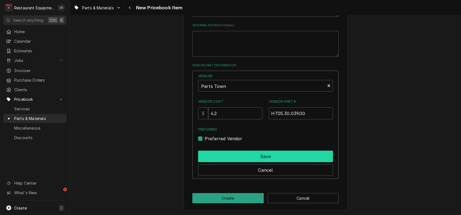
click at [253, 162] on button "Save" at bounding box center [265, 156] width 135 height 11
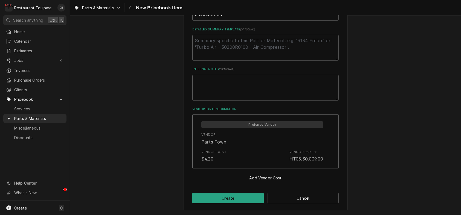
scroll to position [306, 0]
click at [242, 195] on button "Create" at bounding box center [227, 198] width 71 height 10
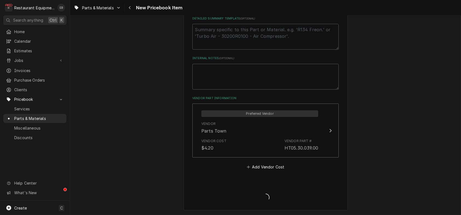
type textarea "x"
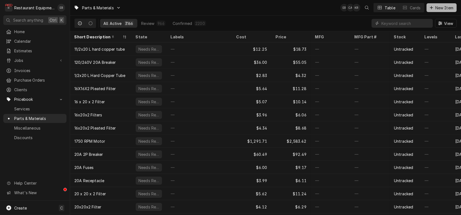
click at [429, 8] on div "Dynamic Content Wrapper" at bounding box center [431, 7] width 5 height 5
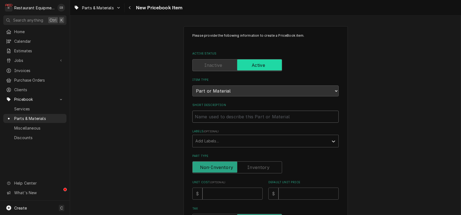
click at [239, 123] on input "Short Description" at bounding box center [265, 117] width 146 height 12
click at [229, 123] on input "Short Description" at bounding box center [265, 117] width 146 height 12
type textarea "x"
type input "H"
type textarea "x"
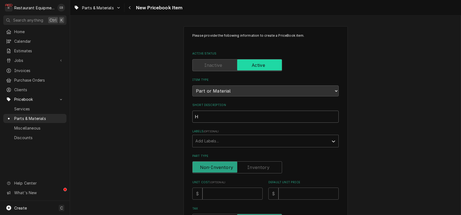
type input "Ha"
type textarea "x"
type input "Hac"
type textarea "x"
type input "Hact"
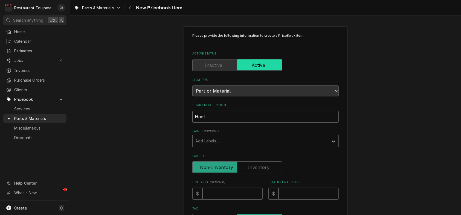
type textarea "x"
type input "Hacto"
type textarea "x"
type input "Hacto"
type textarea "x"
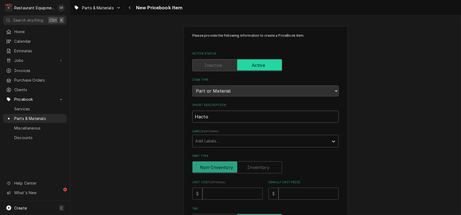
type input "Hacto F"
type textarea "x"
type input "Hacto Fa"
type textarea "x"
type input "Hacto Fao"
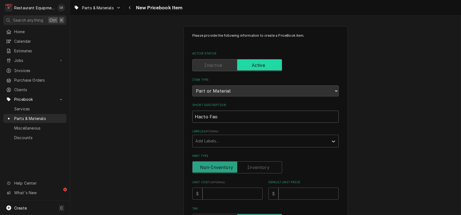
type textarea "x"
type input "Hacto Faoi"
type textarea "x"
type input "Hacto Fao"
type textarea "x"
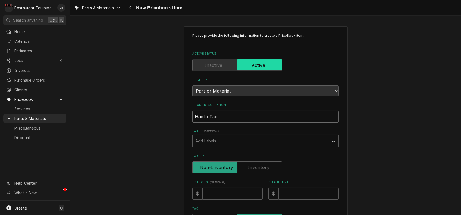
type input "Hacto Fa"
type textarea "x"
type input "Hacto F"
type textarea "x"
type input "Hacto Fo"
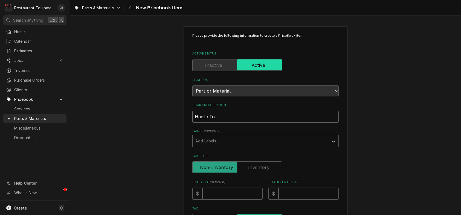
type textarea "x"
type input "Hacto Foi"
type textarea "x"
type input "Hacto Foil"
type textarea "x"
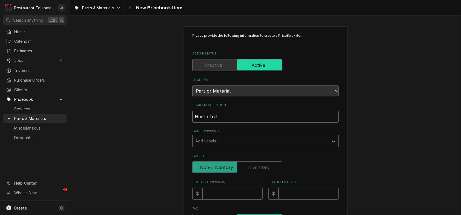
type input "Hacto Foil"
type textarea "x"
type input "Hacto Foil E"
type textarea "x"
type input "Hacto Foil El"
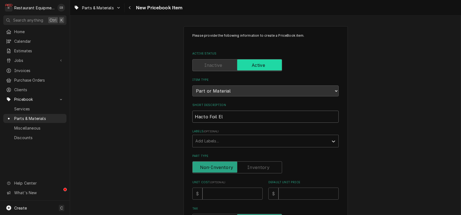
type textarea "x"
type input "Hacto Foil Ele"
type textarea "x"
type input "Hacto Foil Elem"
type textarea "x"
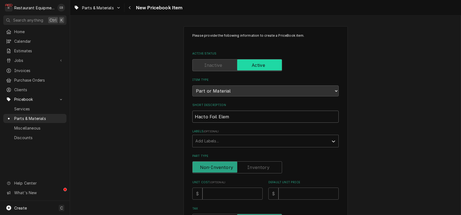
type input "Hacto Foil Eleme"
type textarea "x"
type input "Hacto Foil Elemen"
type textarea "x"
type input "Hacto Foil Element"
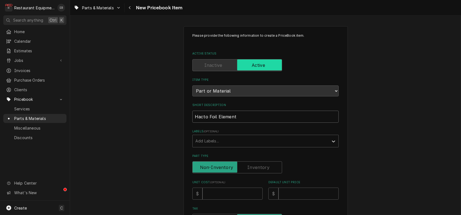
type textarea "x"
type input "Hacto Foil Element"
type textarea "x"
type input "Hacto Foil Element B"
type textarea "x"
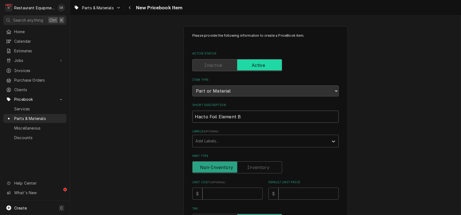
type input "Hacto Foil Element Bl"
type textarea "x"
type input "Hacto Foil Element Bla"
type textarea "x"
type input "Hacto Foil Element Blan"
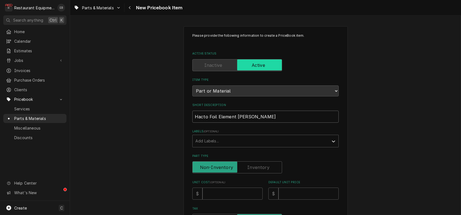
type textarea "x"
type input "Hacto Foil Element Blank"
type textarea "x"
type input "Hacto Foil Element Blanke"
type textarea "x"
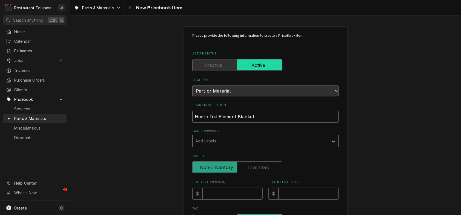
type input "Hacto Foil Element Blanket"
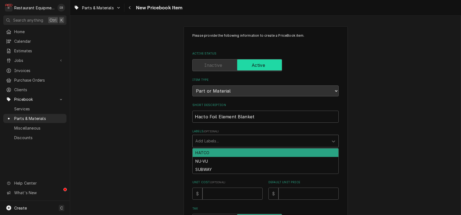
click at [219, 146] on div "Labels" at bounding box center [260, 141] width 131 height 10
click at [210, 157] on div "HATCO" at bounding box center [266, 152] width 146 height 8
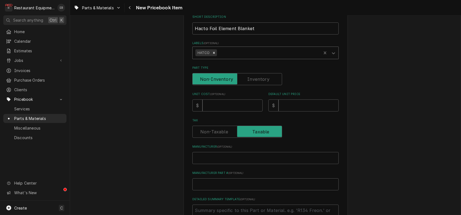
scroll to position [91, 0]
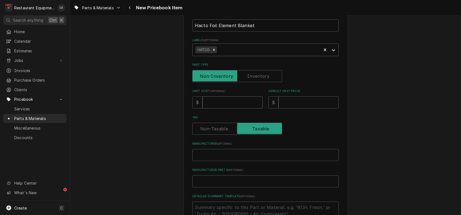
click at [228, 108] on input "Unit Cost ( optional )" at bounding box center [233, 102] width 60 height 12
type textarea "x"
type input "7"
type textarea "x"
type input "70"
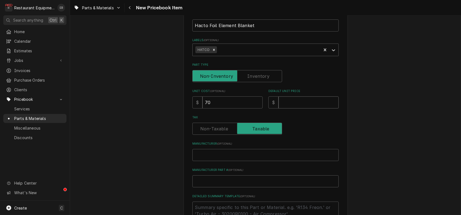
click at [326, 108] on input "Default Unit Price" at bounding box center [309, 102] width 60 height 12
type textarea "x"
type input "1"
type textarea "x"
type input "10"
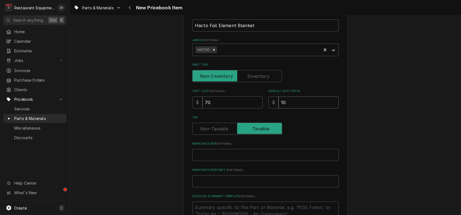
type textarea "x"
type input "108"
type textarea "x"
type input "10"
type textarea "x"
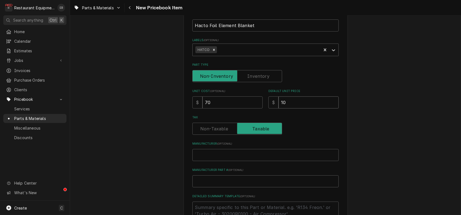
type input "107"
type textarea "x"
type input "107.0"
type textarea "x"
type input "107.03"
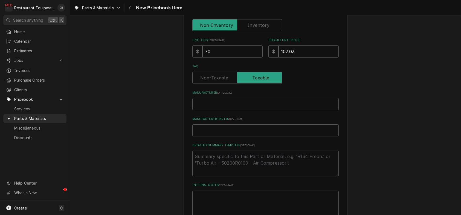
scroll to position [146, 0]
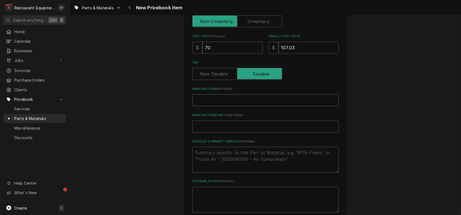
click at [248, 106] on input "Manufacturer ( optional )" at bounding box center [265, 100] width 146 height 12
type textarea "x"
type input "H"
type textarea "x"
type input "Ha"
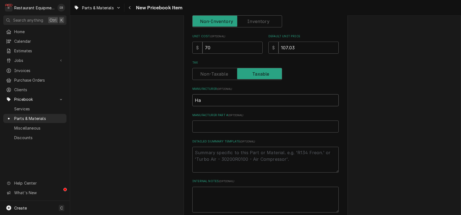
type textarea "x"
type input "Hac"
type textarea "x"
type input "Hact"
type textarea "x"
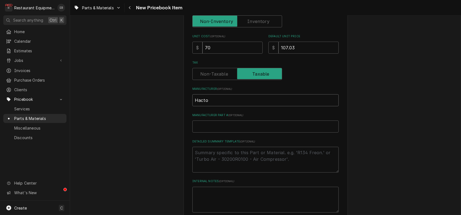
type input "Hacto"
click at [250, 132] on input "Manufacturer Part # ( optional )" at bounding box center [265, 126] width 146 height 12
paste input "02.05.451.00"
type textarea "x"
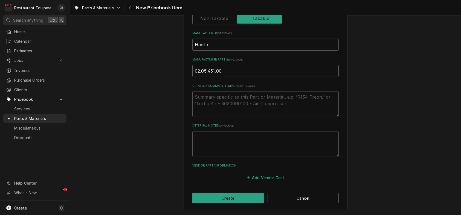
type input "02.05.451.00"
click at [270, 176] on button "Add Vendor Cost" at bounding box center [266, 178] width 40 height 8
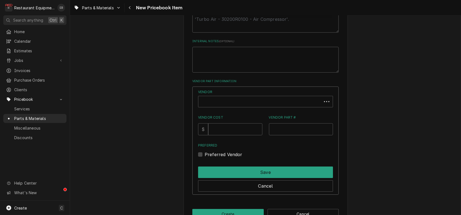
scroll to position [299, 0]
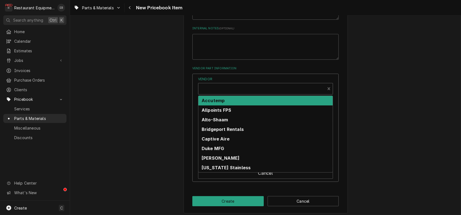
type textarea "x"
click at [239, 97] on div "Vendor" at bounding box center [261, 90] width 121 height 13
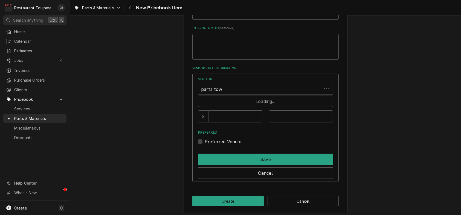
type input "parts town"
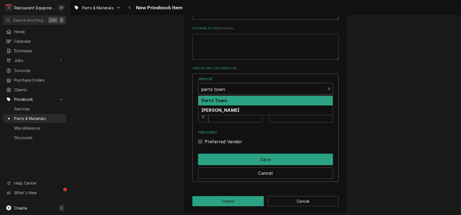
click at [254, 105] on div "Parts Town" at bounding box center [265, 101] width 134 height 10
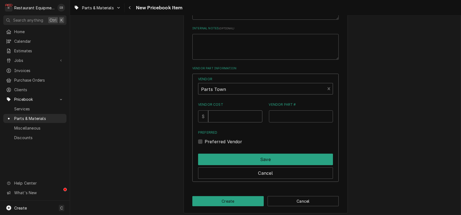
click at [234, 122] on input "Vendor Cost" at bounding box center [235, 116] width 54 height 12
type input "70"
click at [297, 122] on input "Vendor Part #" at bounding box center [301, 116] width 64 height 12
paste input "02.05.451.00"
click at [271, 122] on input "02.05.451.00" at bounding box center [301, 116] width 64 height 12
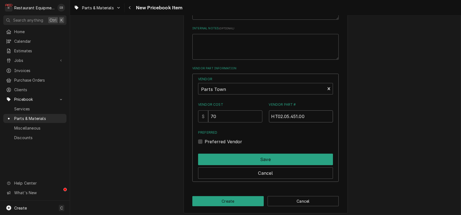
type input "HT02.05.451.00"
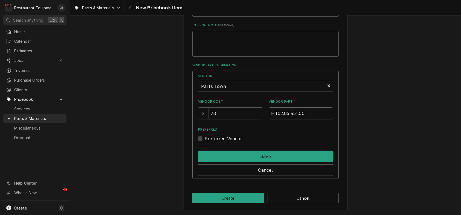
scroll to position [353, 0]
click at [205, 135] on label "Preferred Vendor" at bounding box center [224, 138] width 38 height 7
click at [205, 135] on input "Preferred" at bounding box center [272, 141] width 135 height 12
checkbox input "true"
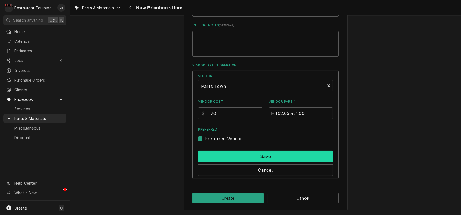
click at [212, 151] on button "Save" at bounding box center [265, 156] width 135 height 11
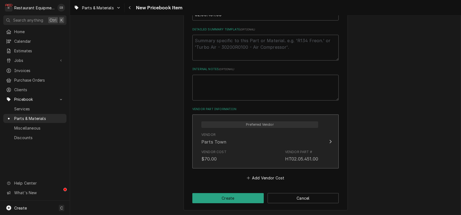
scroll to position [306, 0]
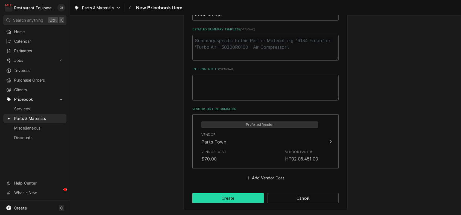
click at [259, 198] on button "Create" at bounding box center [227, 198] width 71 height 10
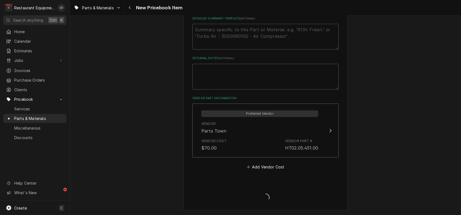
type textarea "x"
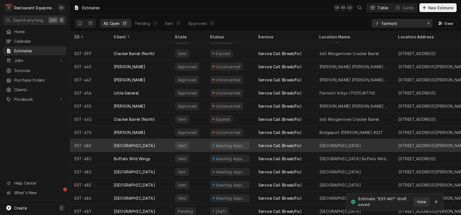
scroll to position [57, 0]
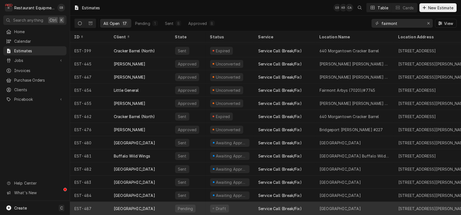
click at [175, 203] on div "Pending" at bounding box center [188, 208] width 35 height 13
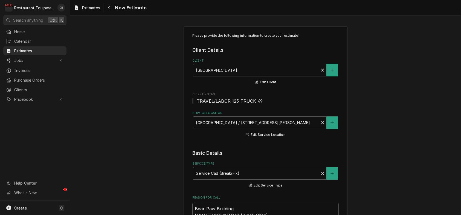
type textarea "x"
